Goal: Task Accomplishment & Management: Use online tool/utility

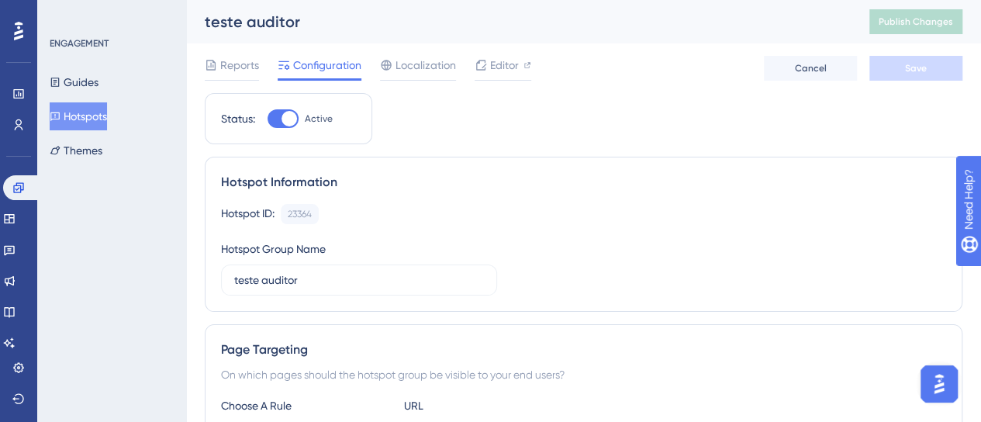
click at [61, 129] on button "Hotspots" at bounding box center [78, 116] width 57 height 28
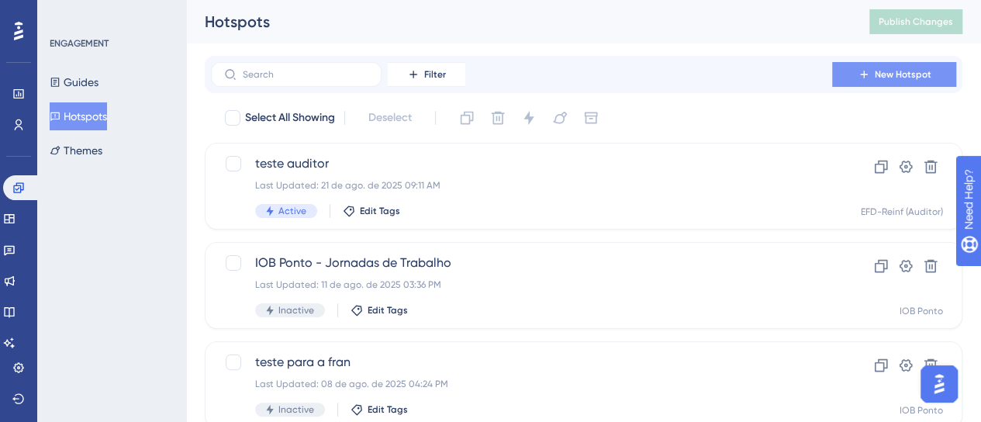
click at [915, 83] on button "New Hotspot" at bounding box center [894, 74] width 124 height 25
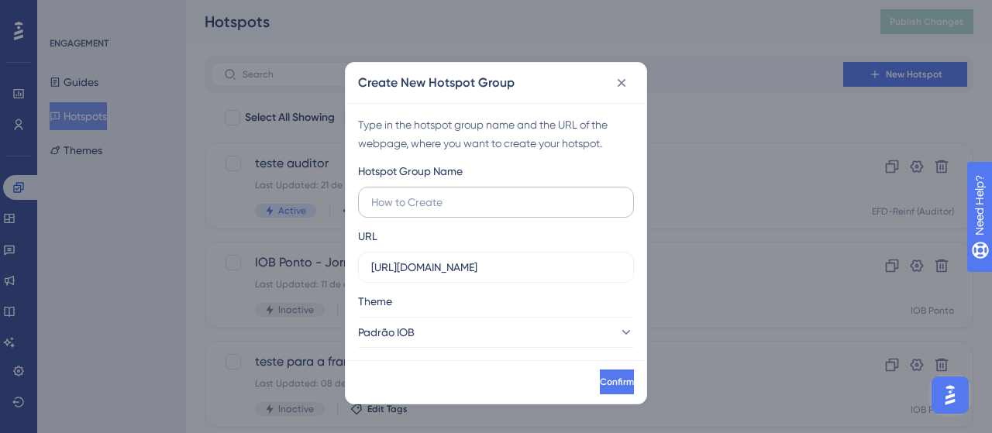
click at [405, 205] on input "text" at bounding box center [496, 202] width 250 height 17
type input "teste minha empresa financeiro"
click at [423, 257] on label "[URL][DOMAIN_NAME]" at bounding box center [496, 267] width 276 height 31
click at [423, 259] on input "[URL][DOMAIN_NAME]" at bounding box center [496, 267] width 250 height 17
click at [423, 257] on label "[URL][DOMAIN_NAME]" at bounding box center [496, 267] width 276 height 31
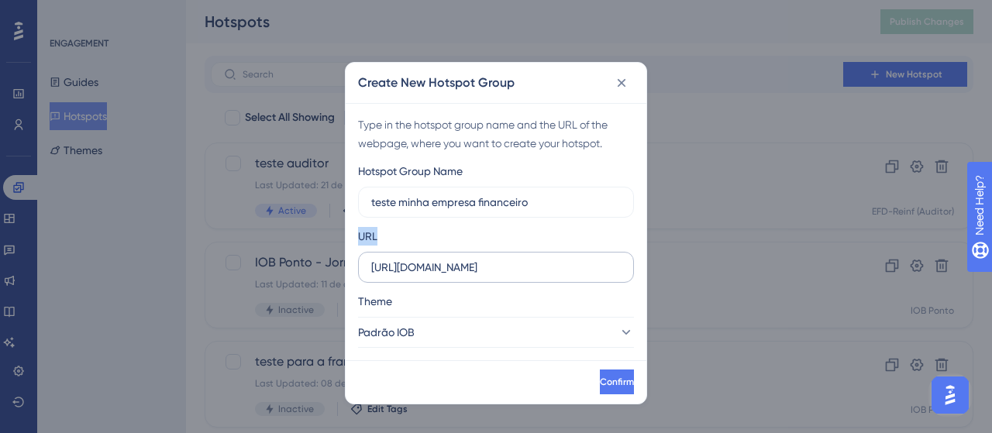
click at [423, 259] on input "[URL][DOMAIN_NAME]" at bounding box center [496, 267] width 250 height 17
click at [423, 257] on label "[URL][DOMAIN_NAME]" at bounding box center [496, 267] width 276 height 31
click at [423, 259] on input "https://development-gestaodfe.iob.com.br" at bounding box center [496, 267] width 250 height 17
click at [429, 275] on label "https://development-gestaodfe.iob.com.br" at bounding box center [496, 267] width 276 height 31
click at [429, 275] on input "https://development-gestaodfe.iob.com.br" at bounding box center [496, 267] width 250 height 17
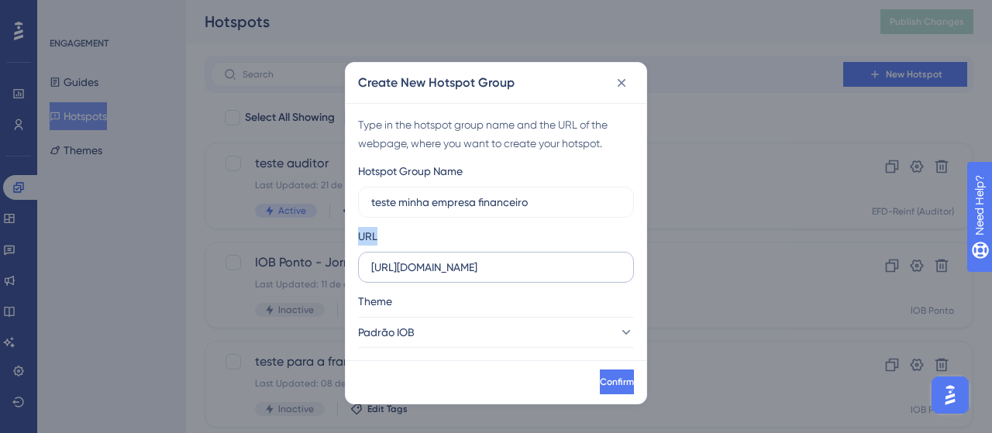
click at [429, 275] on label "https://development-gestaodfe.iob.com.br" at bounding box center [496, 267] width 276 height 31
click at [429, 275] on input "https://development-gestaodfe.iob.com.br" at bounding box center [496, 267] width 250 height 17
click at [429, 275] on label "https://development-gestaodfe.iob.com.br" at bounding box center [496, 267] width 276 height 31
click at [429, 275] on input "https://development-gestaodfe.iob.com.br" at bounding box center [496, 267] width 250 height 17
click at [577, 267] on input "https://development-gestaodfe.iob.com.br" at bounding box center [496, 267] width 250 height 17
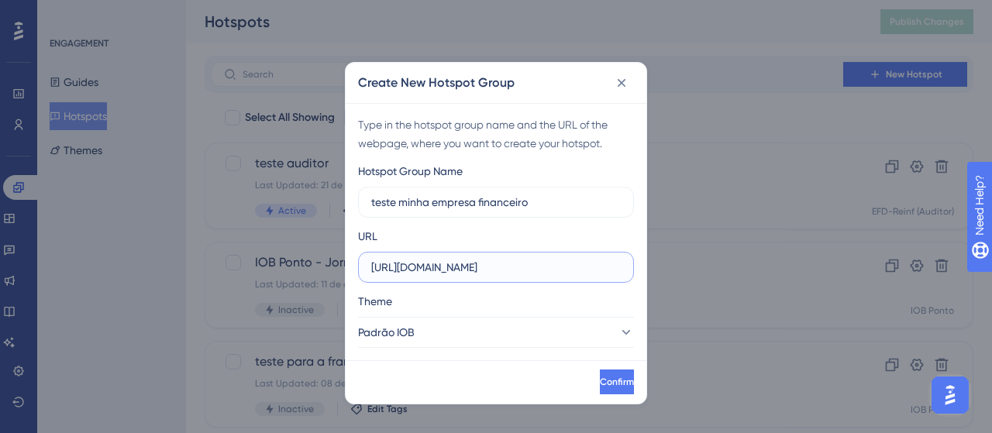
drag, startPoint x: 595, startPoint y: 271, endPoint x: 333, endPoint y: 291, distance: 262.8
click at [333, 291] on div "Create New Hotspot Group Type in the hotspot group name and the URL of the webp…" at bounding box center [496, 216] width 992 height 433
paste input "-igf-contadores.iob.com.br/app/home/"
type input "https://dev-igf-contadores.iob.com.br/app/home/"
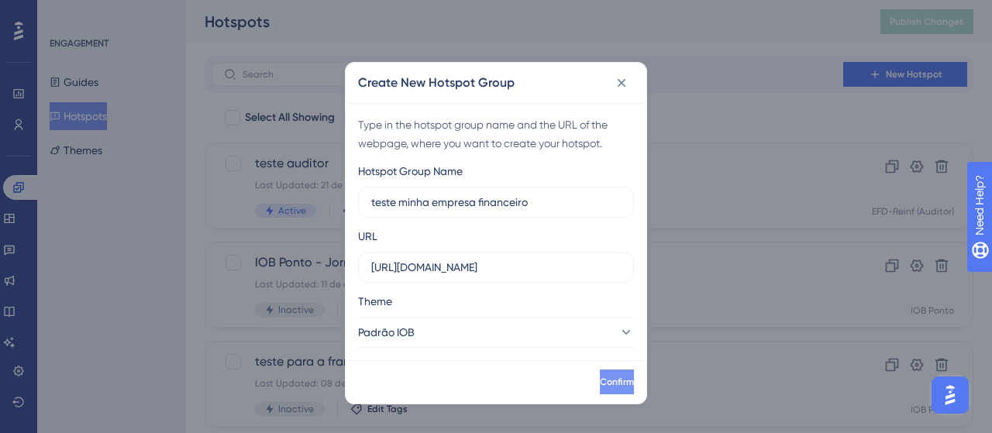
click at [603, 392] on button "Confirm" at bounding box center [617, 382] width 34 height 25
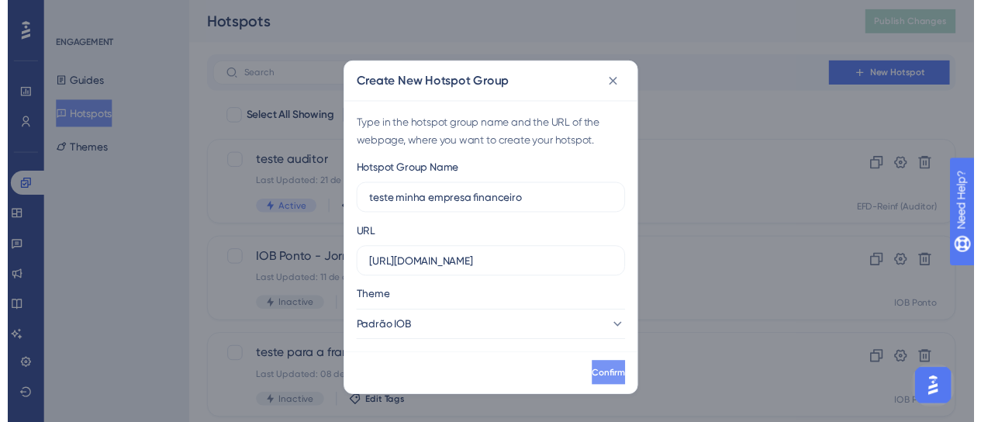
scroll to position [0, 0]
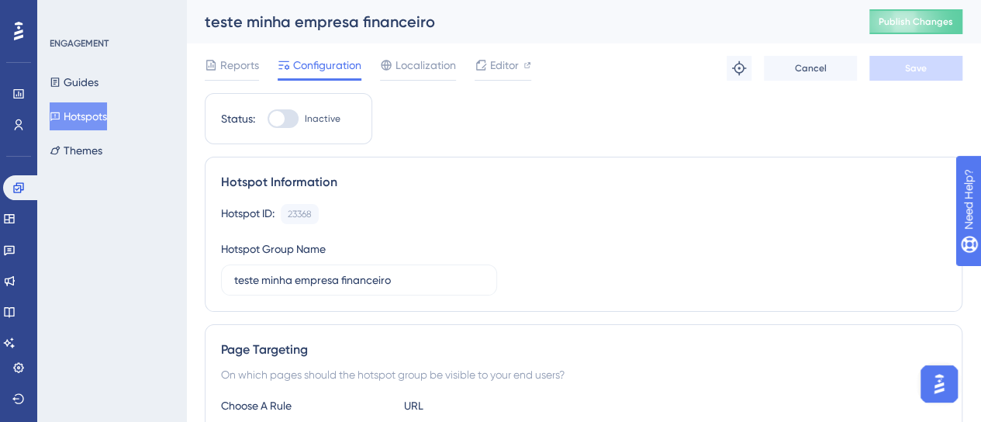
click at [72, 127] on button "Hotspots" at bounding box center [78, 116] width 57 height 28
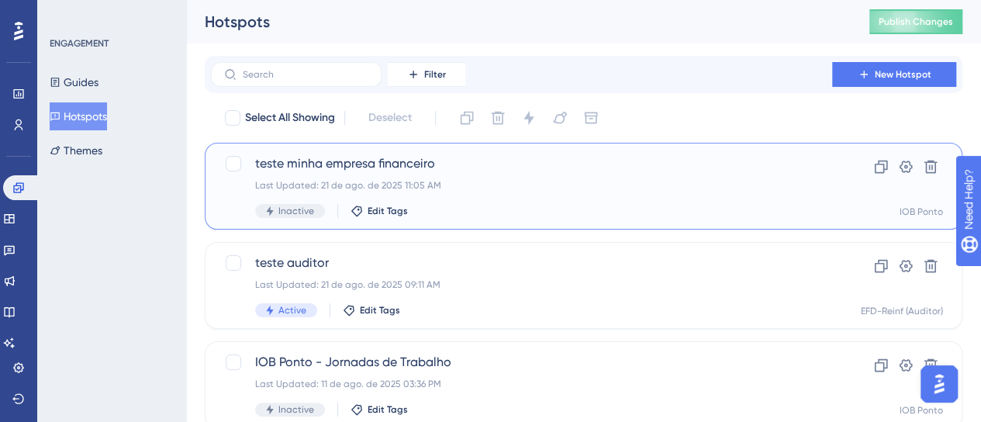
click at [405, 182] on div "Last Updated: 21 de ago. de 2025 11:05 AM" at bounding box center [521, 185] width 533 height 12
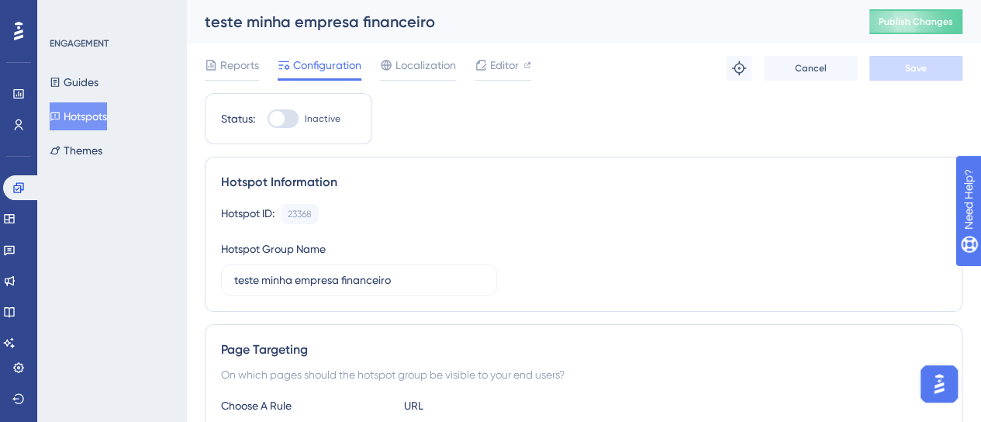
click at [282, 122] on div at bounding box center [277, 119] width 16 height 16
click at [267, 119] on input "Inactive" at bounding box center [267, 119] width 1 height 1
checkbox input "false"
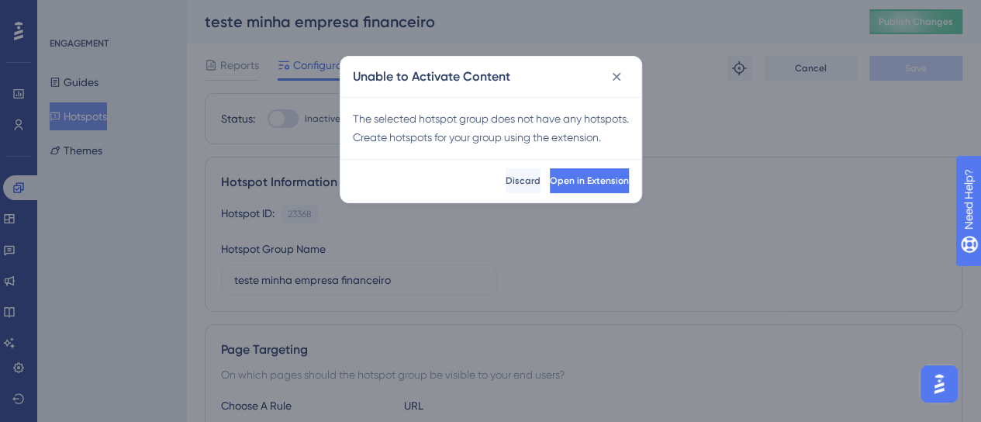
click at [618, 89] on button at bounding box center [616, 76] width 25 height 25
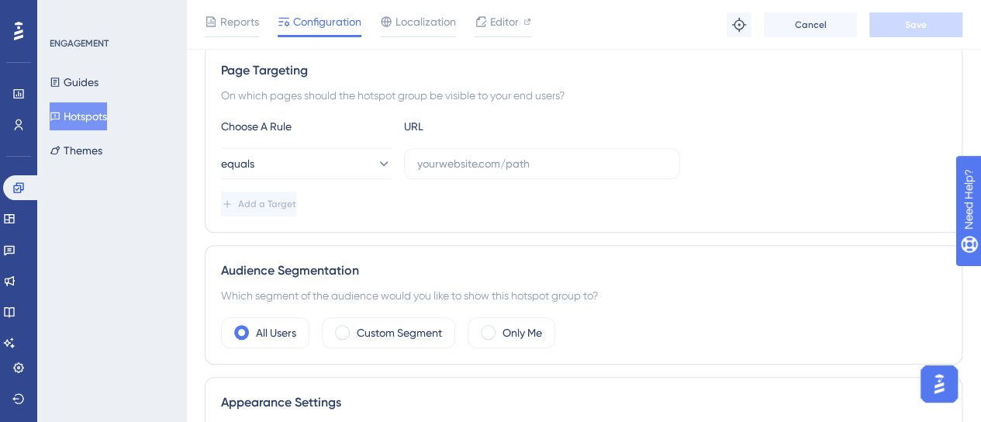
scroll to position [310, 0]
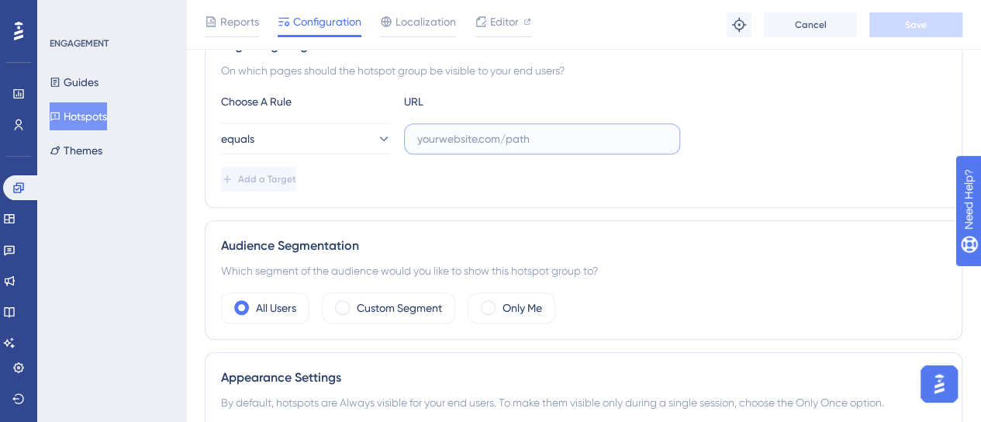
click at [475, 134] on input "text" at bounding box center [542, 138] width 250 height 17
paste input "https://dev-igf-contadores.iob.com.br/app/home/"
type input "https://dev-igf-contadores.iob.com.br/app/home/"
click at [281, 136] on button "equals" at bounding box center [306, 138] width 171 height 31
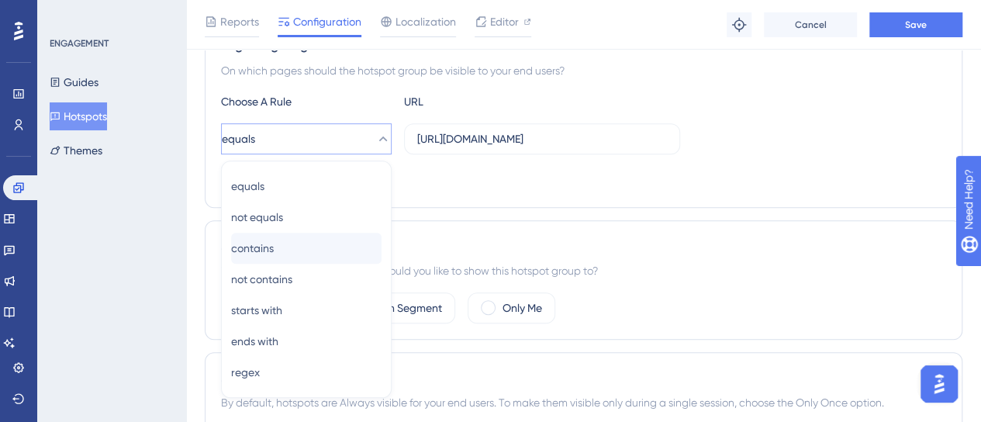
scroll to position [376, 0]
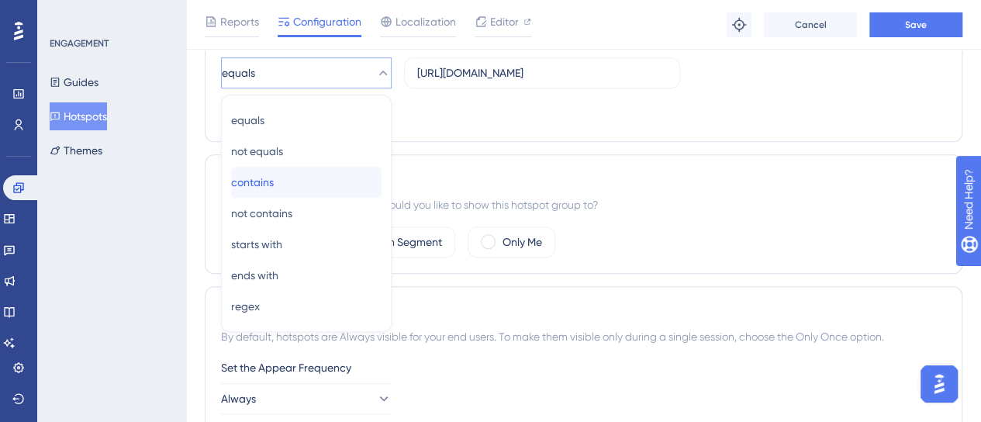
click at [294, 186] on div "contains contains" at bounding box center [306, 182] width 150 height 31
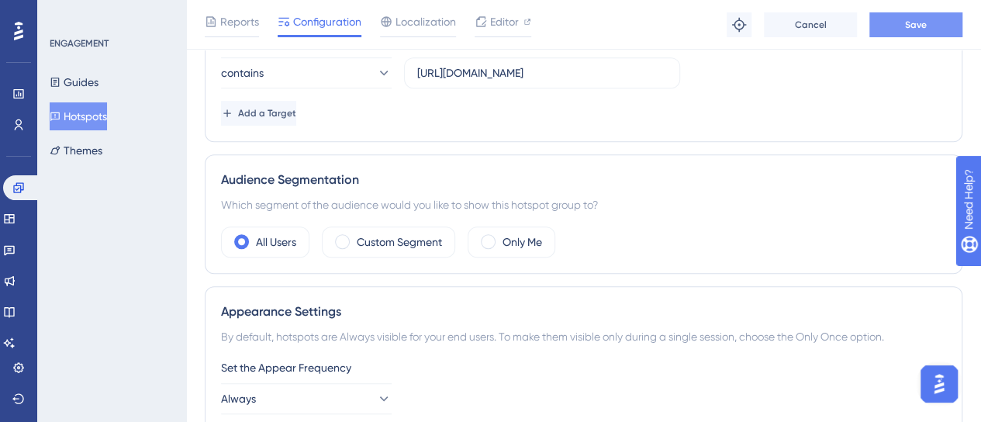
click at [898, 22] on button "Save" at bounding box center [915, 24] width 93 height 25
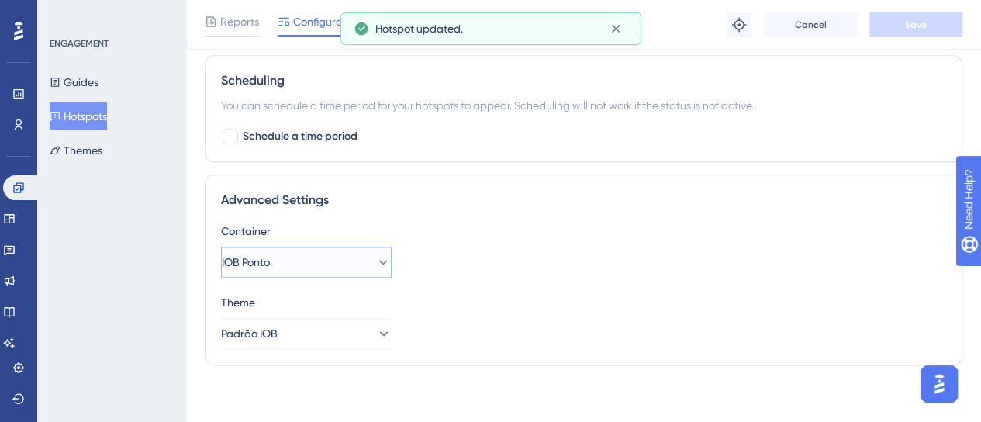
click at [335, 265] on button "IOB Ponto" at bounding box center [306, 262] width 171 height 31
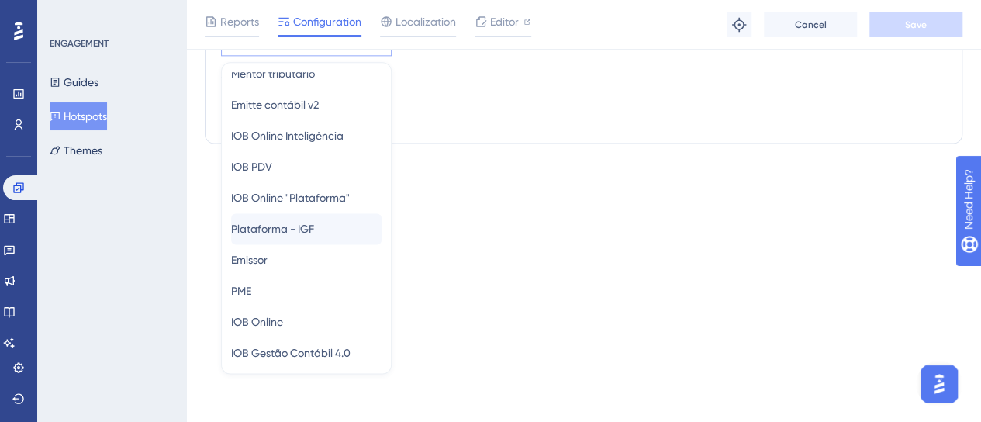
scroll to position [173, 0]
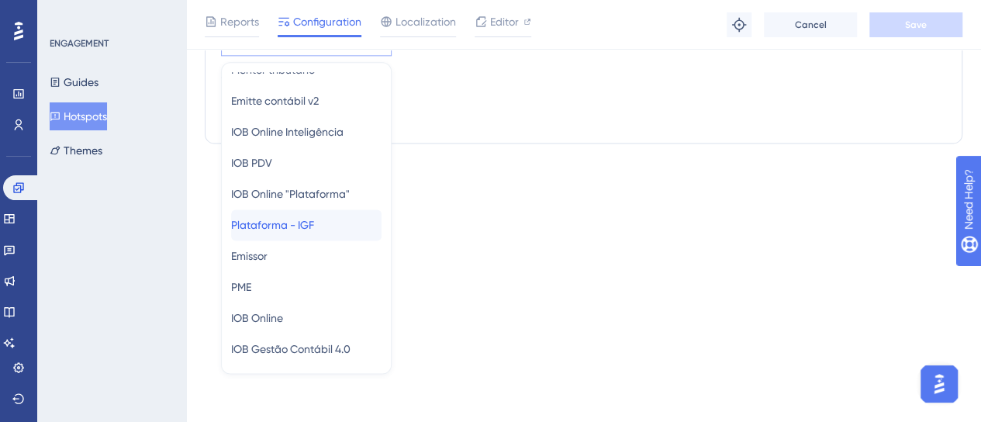
click at [329, 223] on div "Plataforma - IGF Plataforma - IGF" at bounding box center [306, 224] width 150 height 31
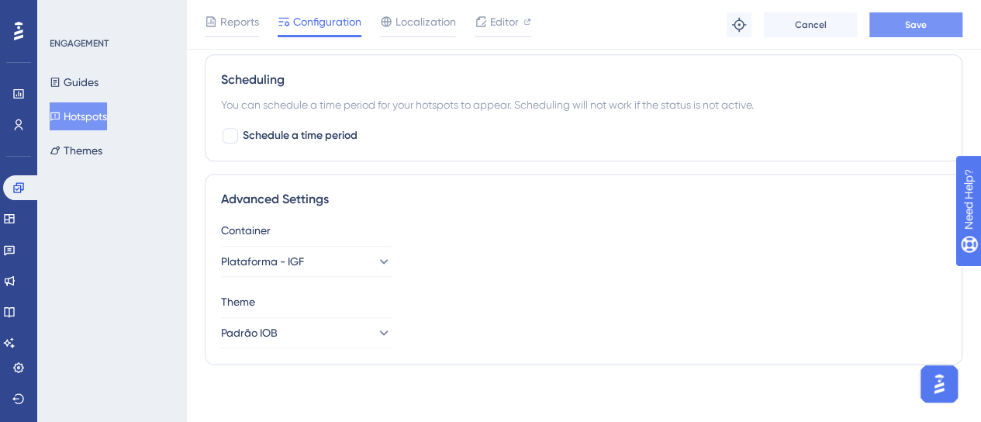
click at [896, 26] on button "Save" at bounding box center [915, 24] width 93 height 25
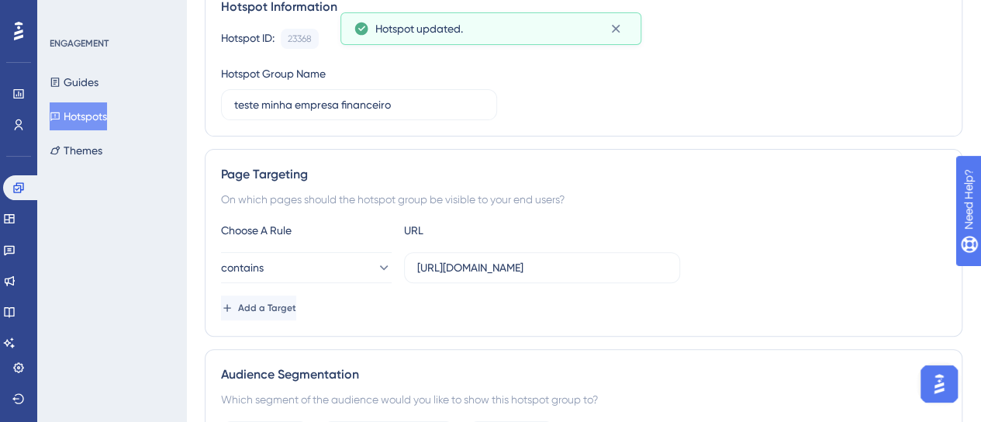
scroll to position [0, 0]
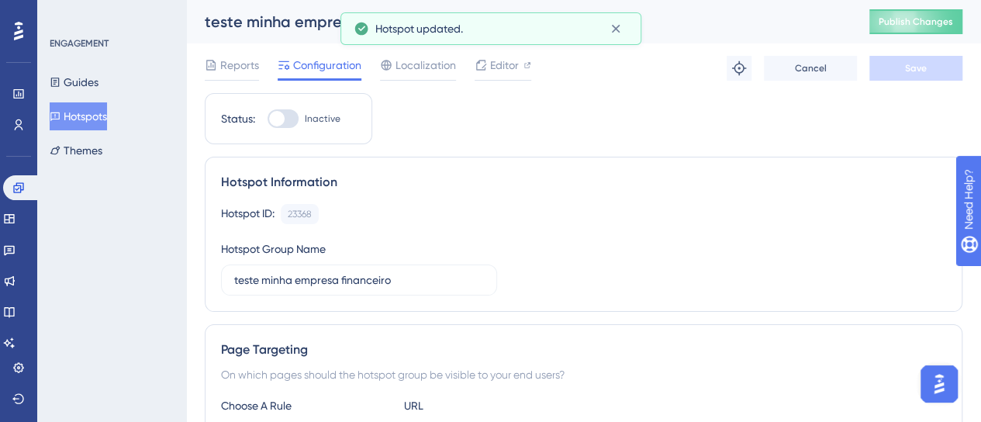
click at [285, 102] on div "Status: Inactive" at bounding box center [288, 118] width 167 height 51
click at [288, 123] on div at bounding box center [282, 118] width 31 height 19
click at [267, 119] on input "Inactive" at bounding box center [267, 119] width 1 height 1
checkbox input "false"
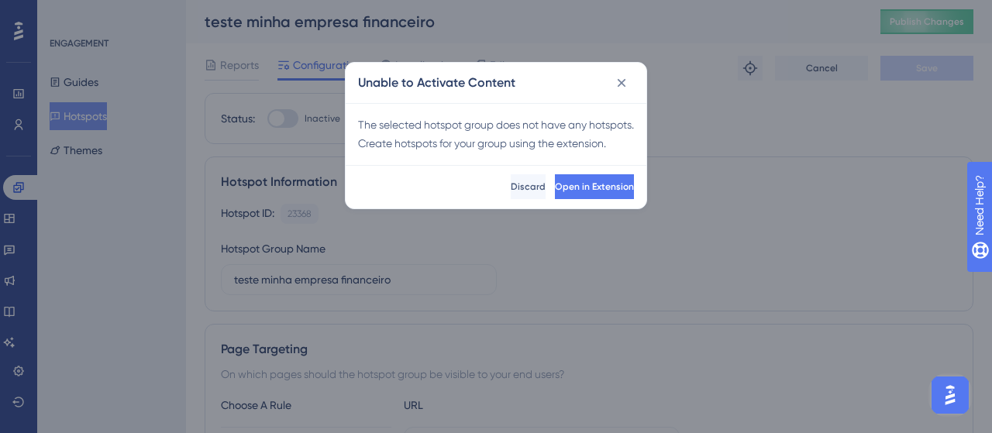
click at [716, 102] on div "Unable to Activate Content The selected hotspot group does not have any hotspot…" at bounding box center [496, 216] width 992 height 433
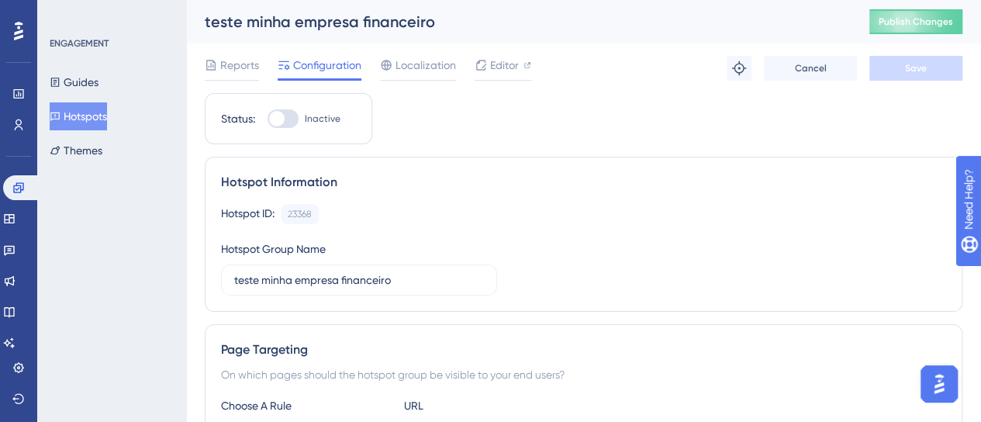
click at [265, 120] on div "Status: Inactive" at bounding box center [288, 118] width 135 height 19
click at [285, 114] on div at bounding box center [282, 118] width 31 height 19
click at [267, 119] on input "Inactive" at bounding box center [267, 119] width 1 height 1
checkbox input "true"
click at [930, 74] on button "Save" at bounding box center [915, 68] width 93 height 25
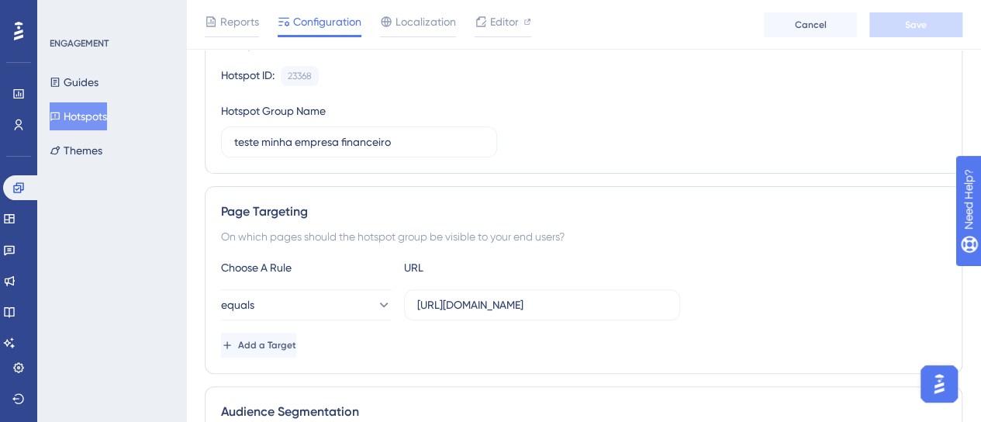
scroll to position [155, 0]
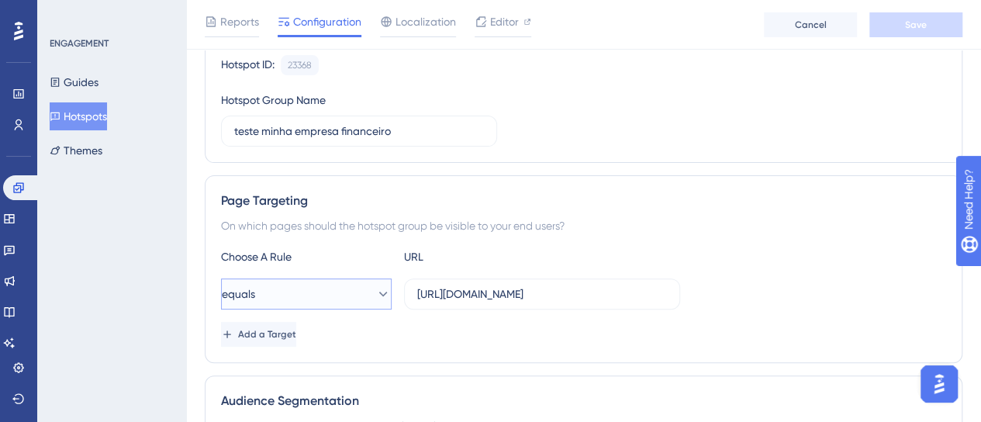
click at [333, 292] on button "equals" at bounding box center [306, 293] width 171 height 31
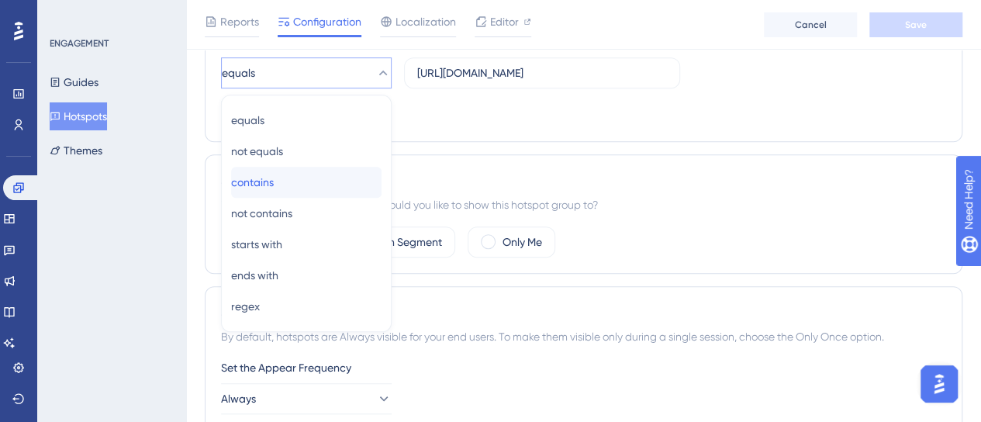
click at [274, 179] on span "contains" at bounding box center [252, 182] width 43 height 19
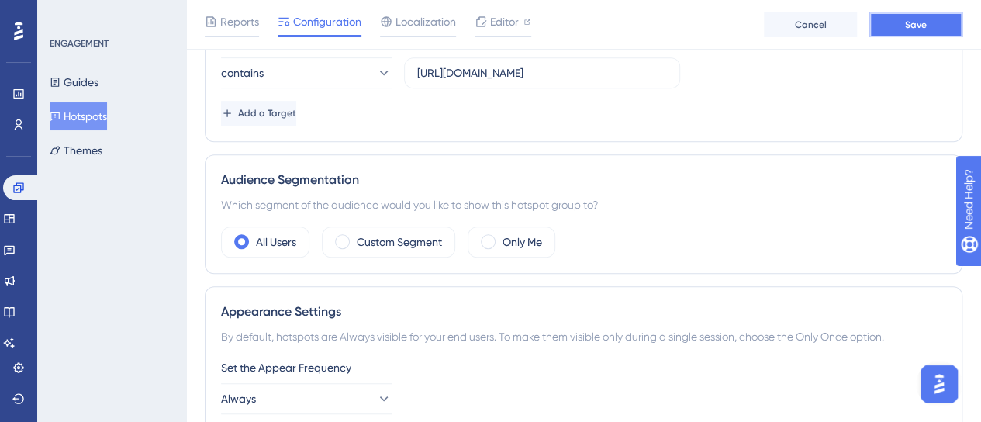
click at [888, 15] on button "Save" at bounding box center [915, 24] width 93 height 25
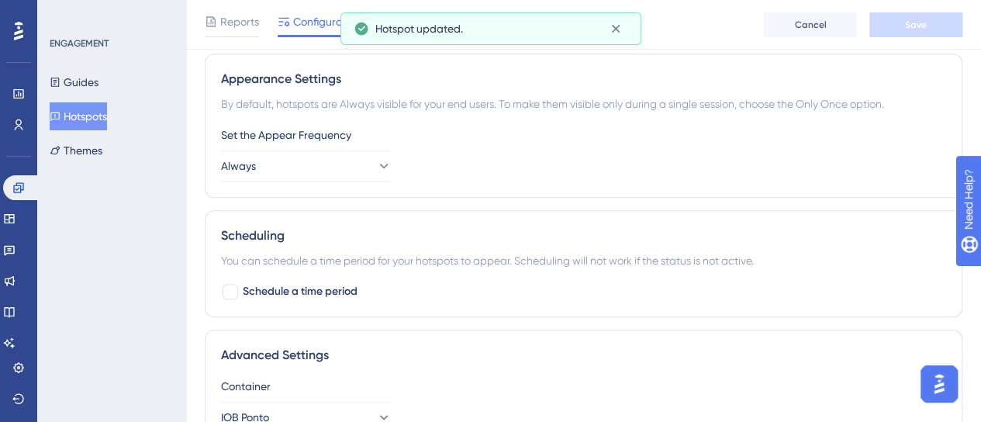
scroll to position [764, 0]
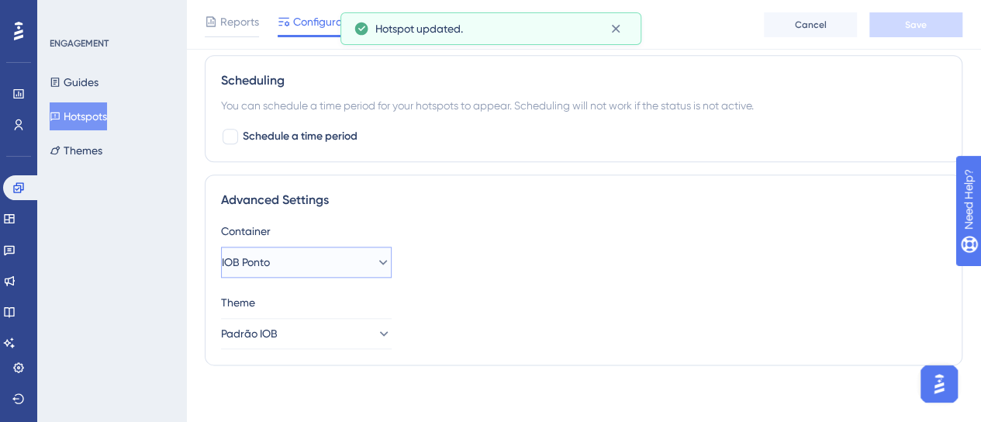
click at [329, 259] on button "IOB Ponto" at bounding box center [306, 262] width 171 height 31
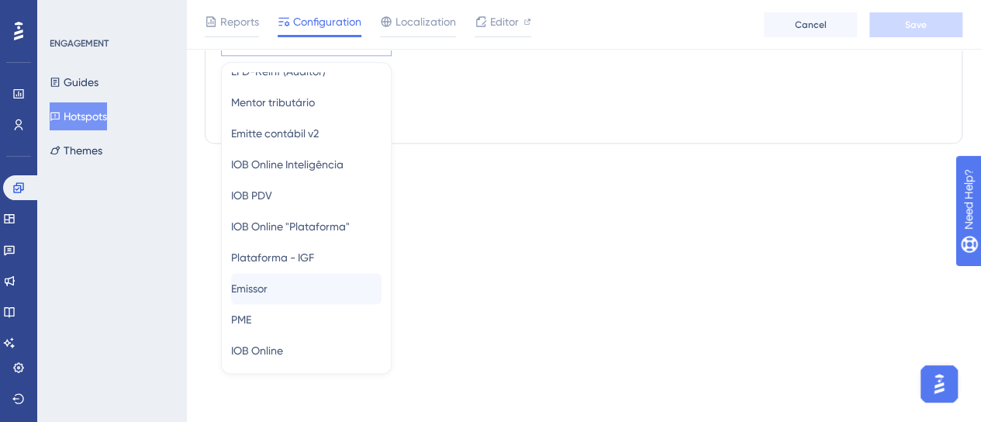
scroll to position [155, 0]
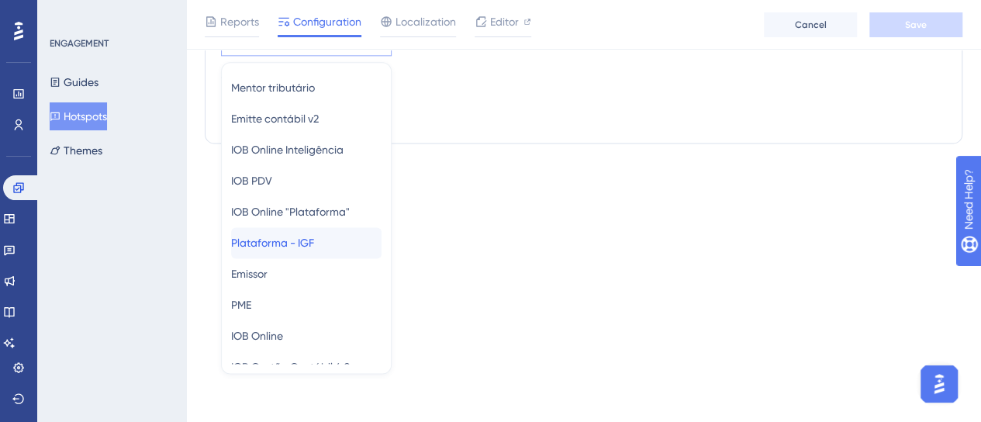
click at [332, 242] on div "Plataforma - IGF Plataforma - IGF" at bounding box center [306, 242] width 150 height 31
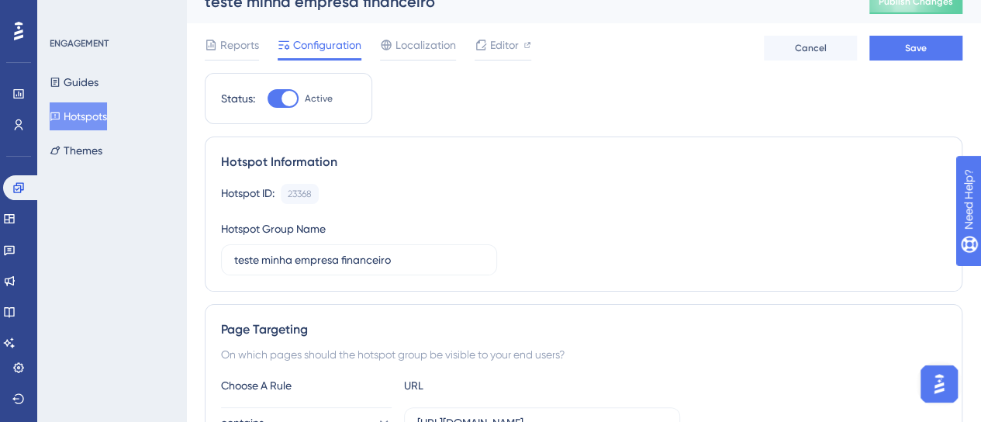
scroll to position [0, 0]
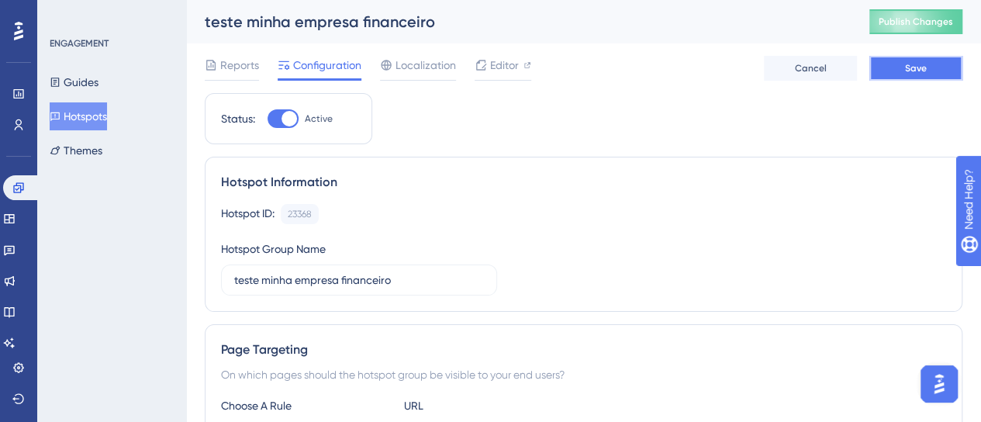
click at [897, 72] on button "Save" at bounding box center [915, 68] width 93 height 25
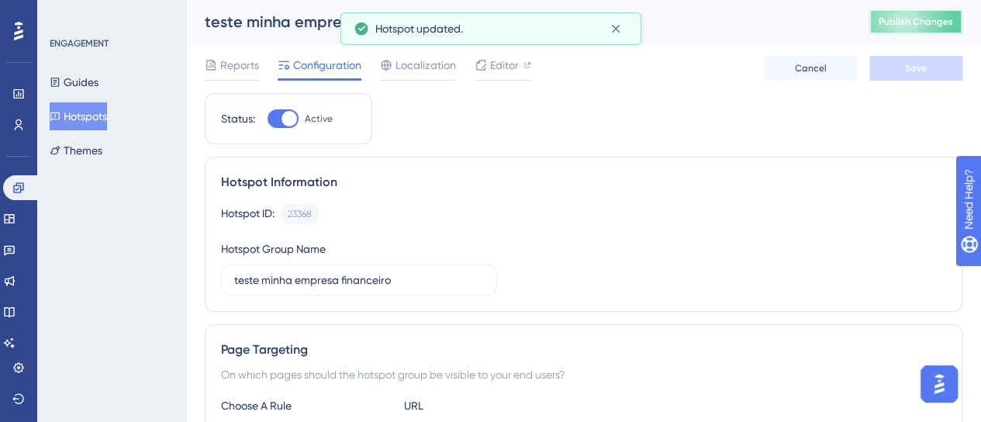
click at [899, 17] on span "Publish Changes" at bounding box center [915, 22] width 74 height 12
